Goal: Navigation & Orientation: Find specific page/section

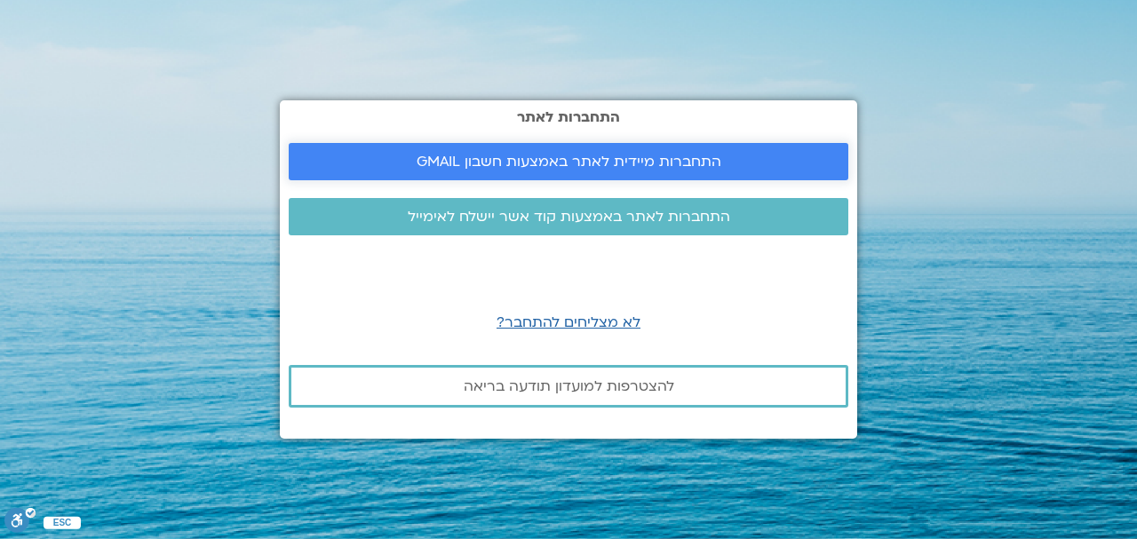
click at [578, 157] on span "התחברות מיידית לאתר באמצעות חשבון GMAIL" at bounding box center [569, 162] width 305 height 16
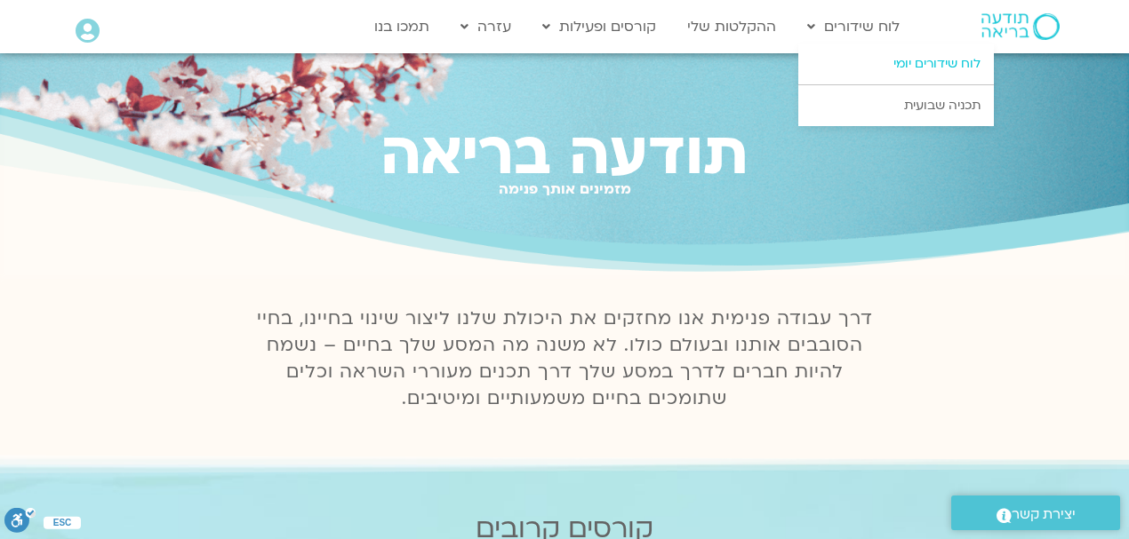
click at [919, 68] on link "לוח שידורים יומי" at bounding box center [895, 64] width 195 height 41
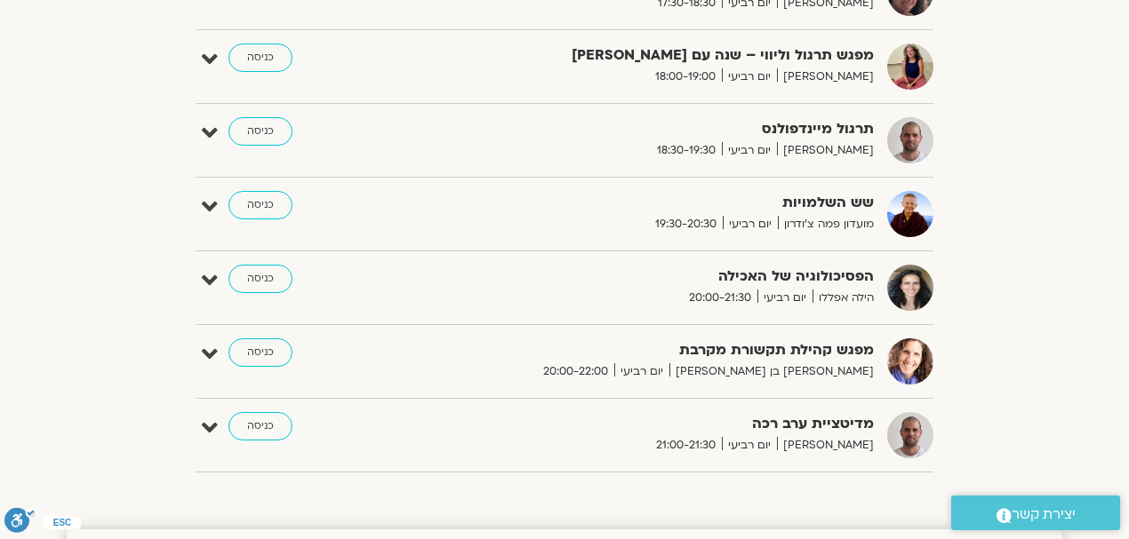
scroll to position [1480, 0]
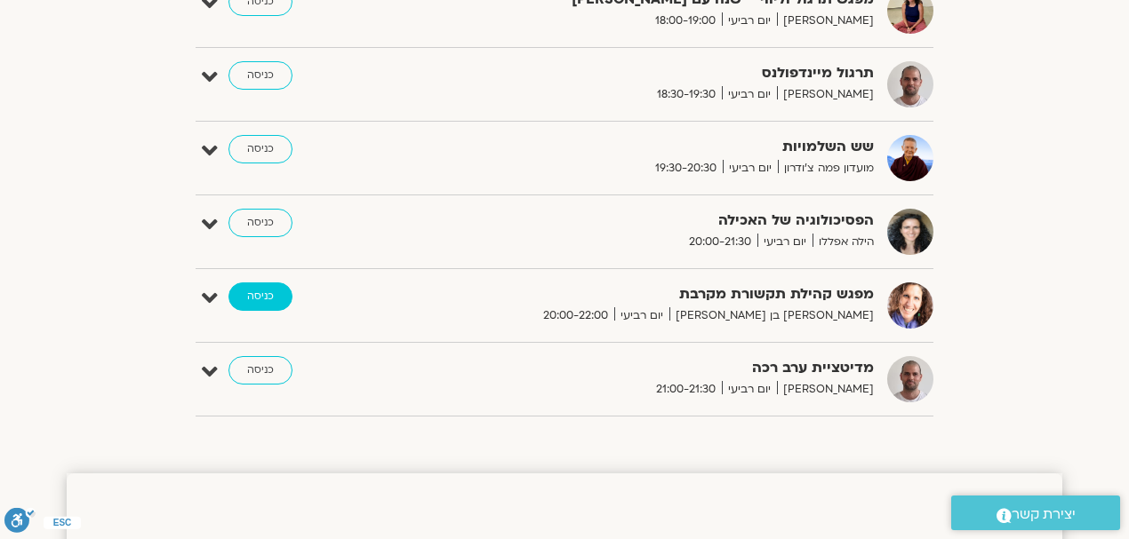
click at [262, 286] on link "כניסה" at bounding box center [260, 297] width 64 height 28
